Goal: Contribute content: Add original content to the website for others to see

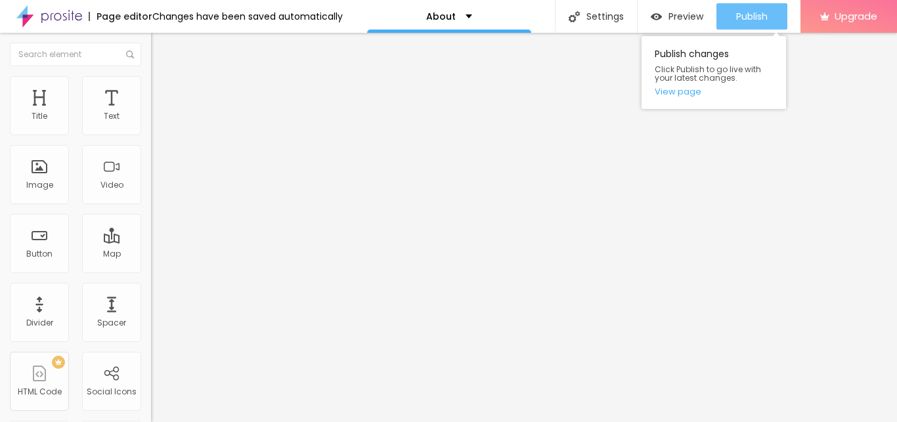
click at [751, 24] on div "Publish" at bounding box center [752, 16] width 32 height 26
click at [757, 12] on span "Publish" at bounding box center [752, 16] width 32 height 11
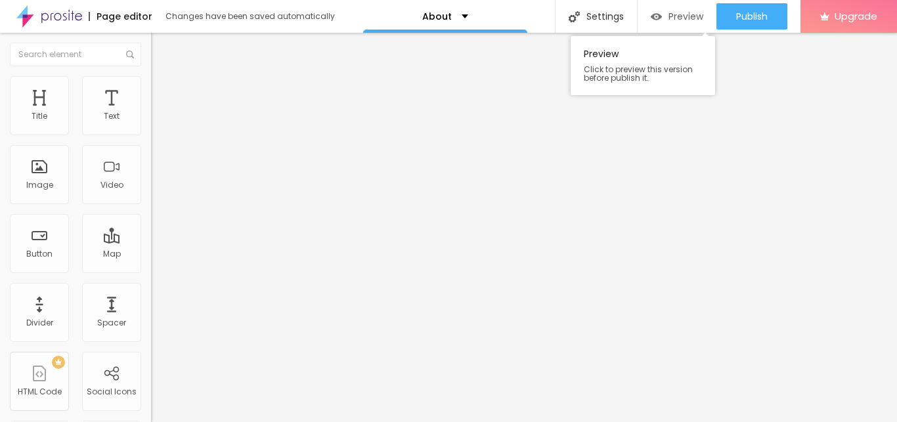
click at [679, 13] on span "Preview" at bounding box center [686, 16] width 35 height 11
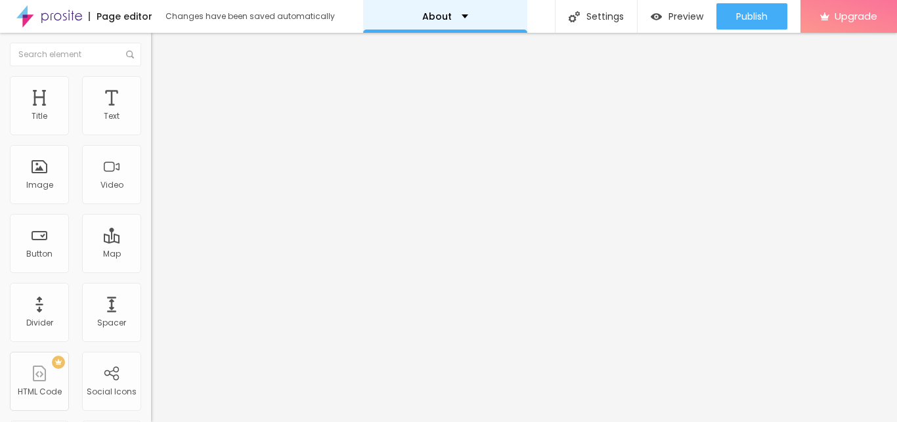
click at [454, 14] on div "About" at bounding box center [445, 16] width 46 height 9
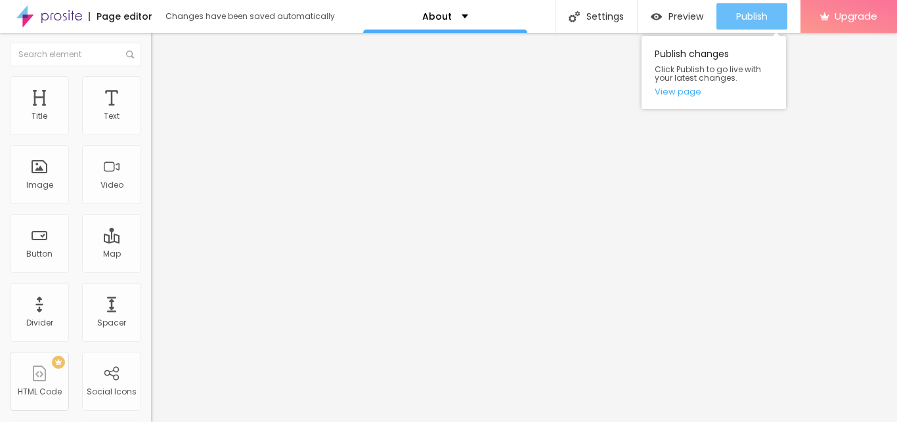
click at [752, 8] on div "Publish" at bounding box center [752, 16] width 32 height 26
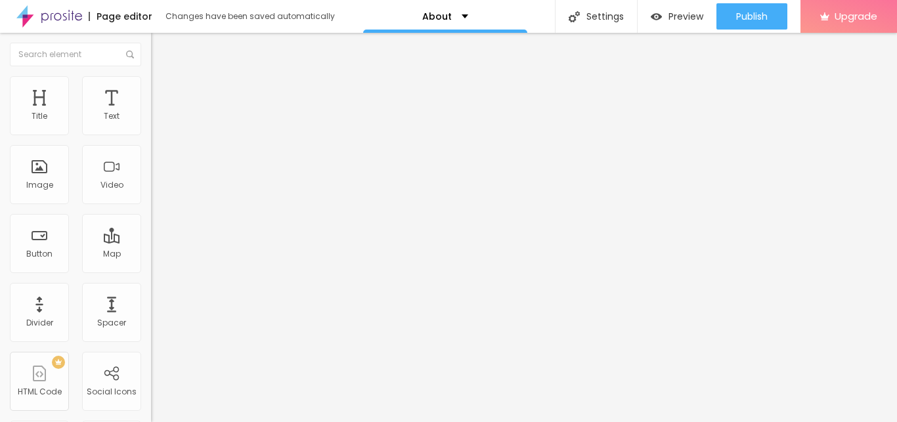
click at [64, 18] on img at bounding box center [49, 16] width 66 height 33
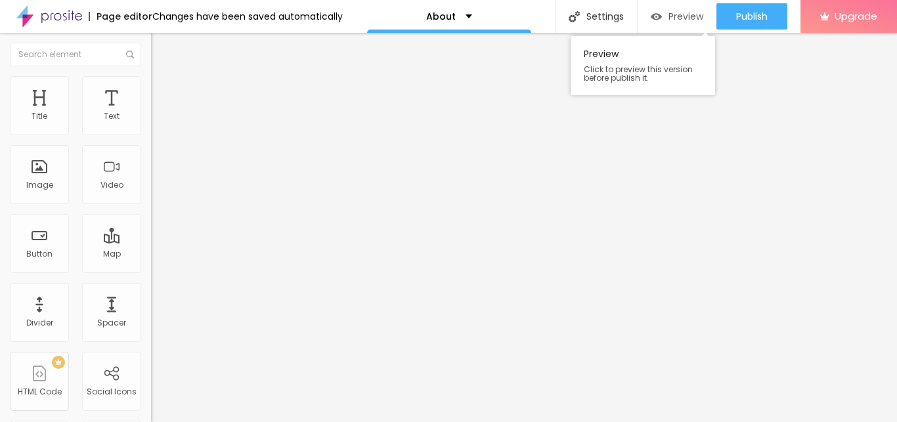
click at [690, 16] on span "Preview" at bounding box center [686, 16] width 35 height 11
click at [683, 22] on span "Preview" at bounding box center [686, 16] width 35 height 11
